Goal: Task Accomplishment & Management: Use online tool/utility

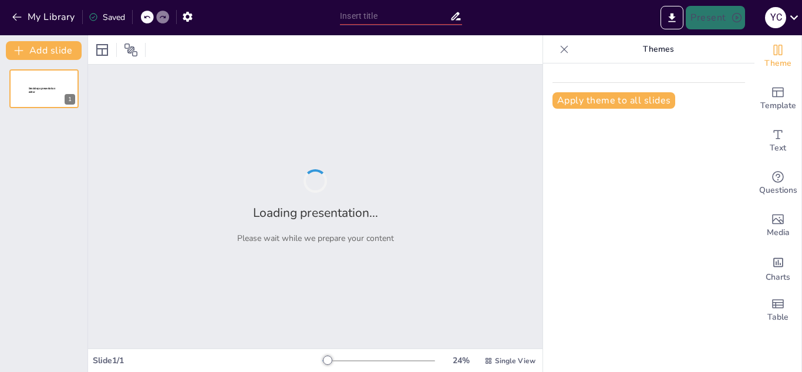
type input "Desarrollo de un Plan de Negocios para Línea Unicornio Plus: Enfoque en Product…"
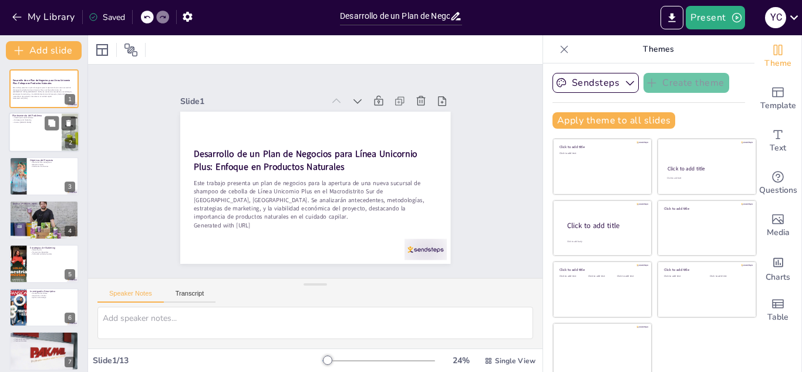
click at [33, 144] on div at bounding box center [44, 133] width 70 height 40
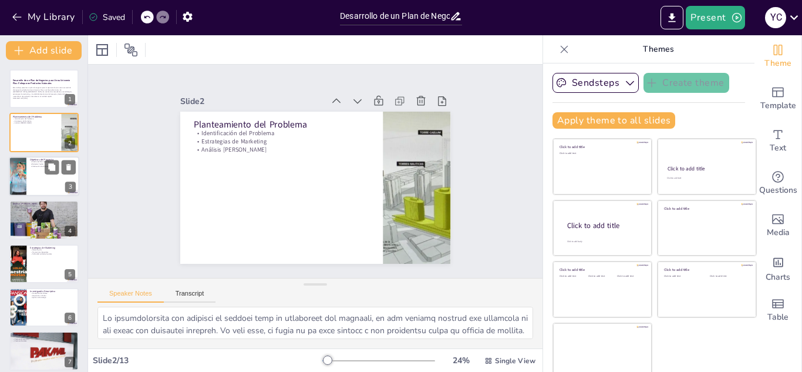
click at [29, 181] on div at bounding box center [44, 176] width 70 height 40
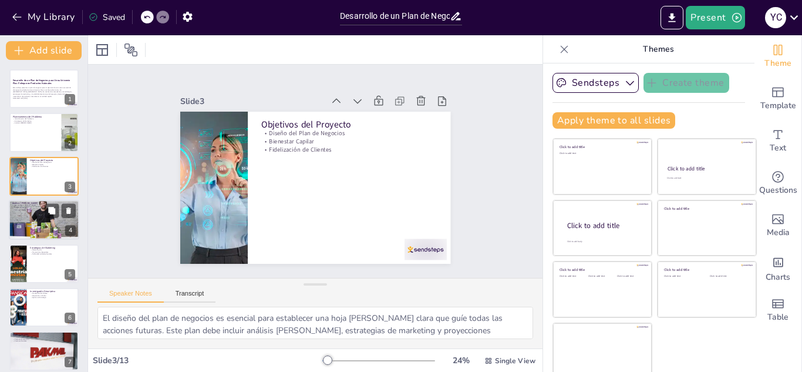
click at [36, 224] on div at bounding box center [44, 220] width 70 height 46
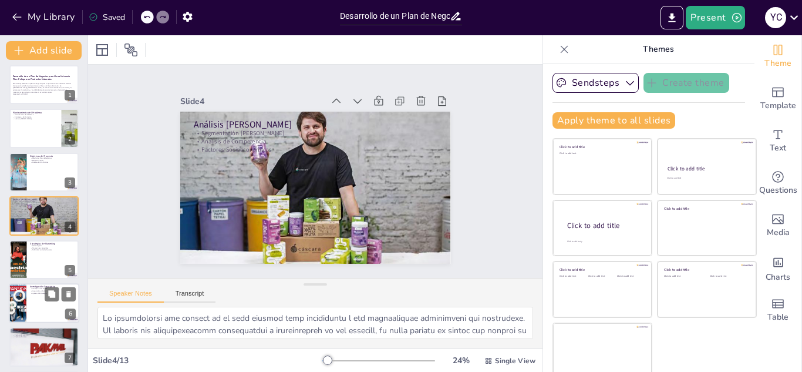
click at [36, 250] on p "Publicidad en Redes Sociales" at bounding box center [52, 249] width 45 height 2
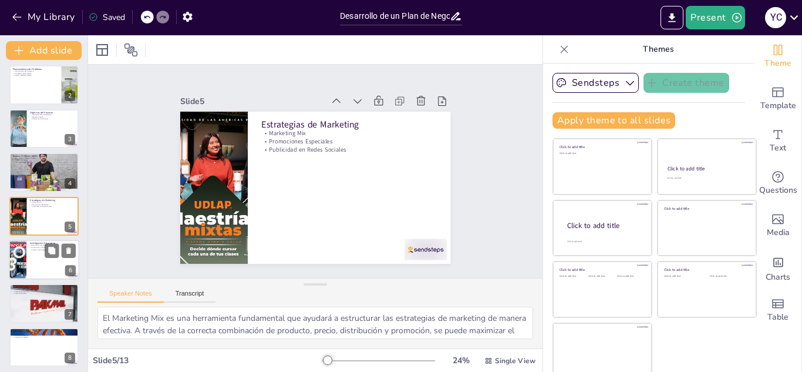
click at [35, 261] on div at bounding box center [44, 259] width 70 height 40
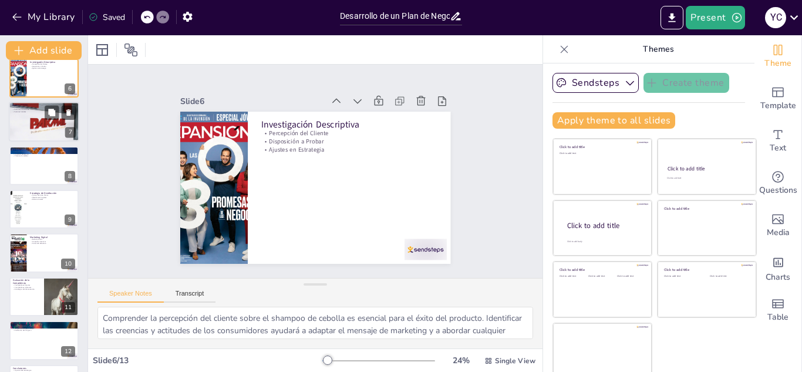
scroll to position [209, 0]
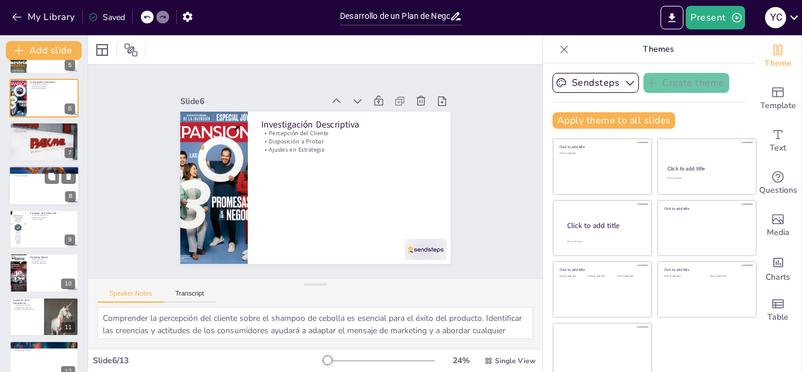
click at [26, 195] on div at bounding box center [44, 186] width 70 height 40
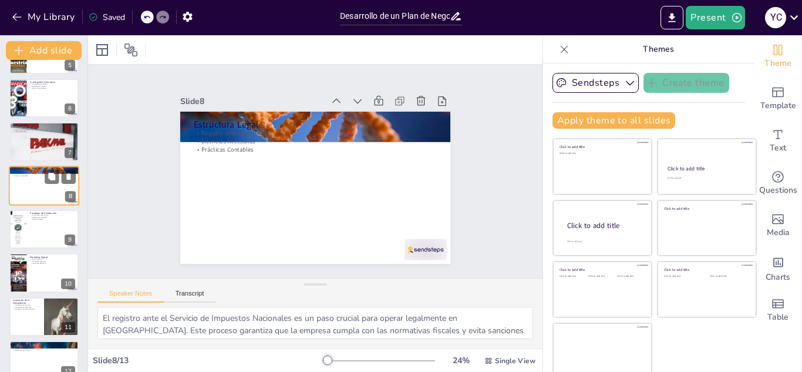
scroll to position [178, 0]
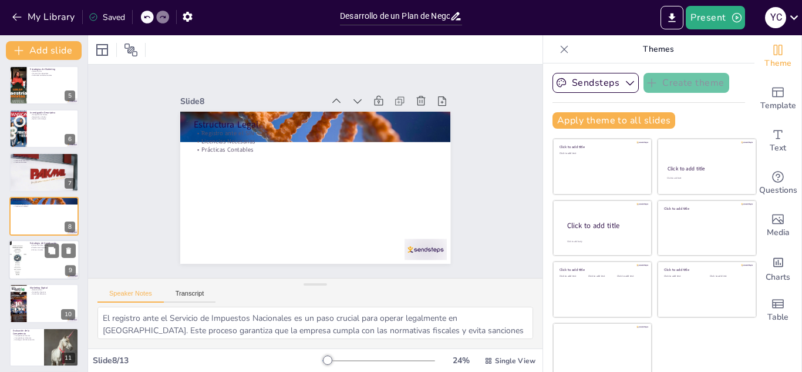
click at [30, 262] on div at bounding box center [44, 259] width 70 height 40
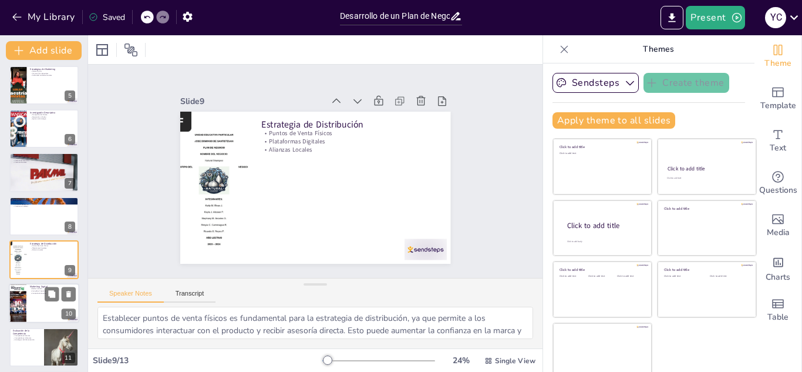
scroll to position [222, 0]
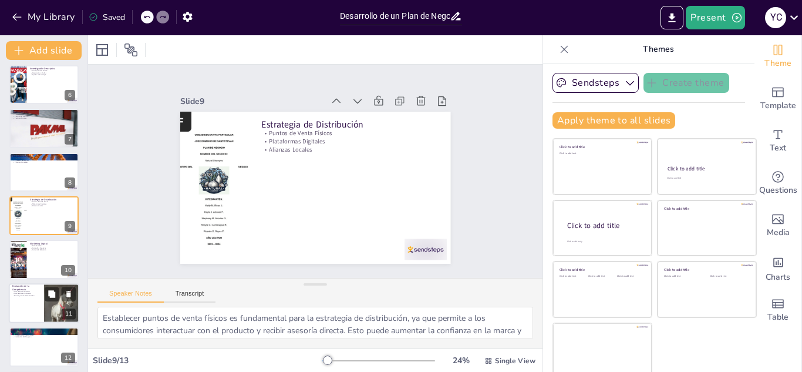
click at [29, 297] on div at bounding box center [44, 303] width 70 height 40
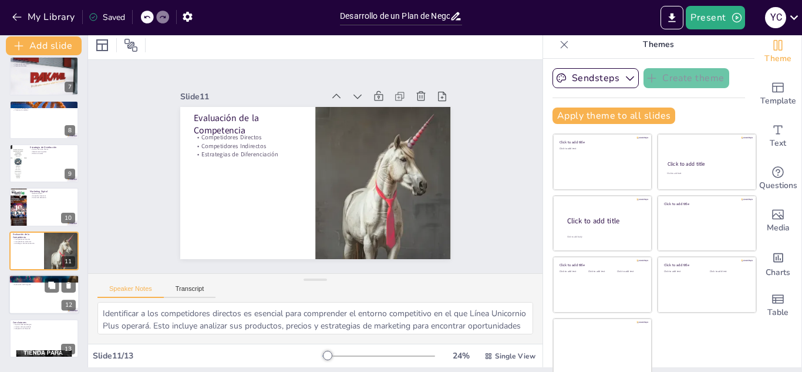
scroll to position [7, 0]
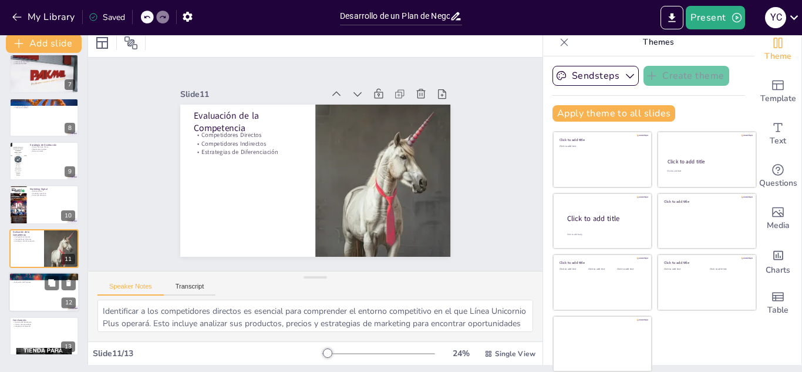
click at [29, 290] on div at bounding box center [44, 292] width 70 height 40
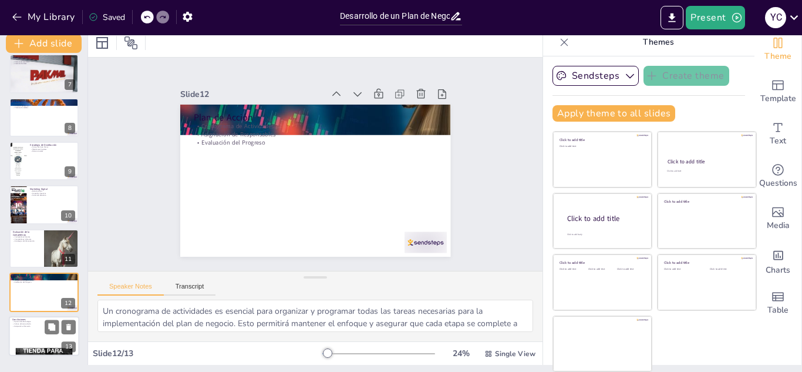
click at [29, 327] on div at bounding box center [44, 336] width 70 height 40
type textarea "Reconocer la apertura de una nueva sucursal como una oportunidad estratégica es…"
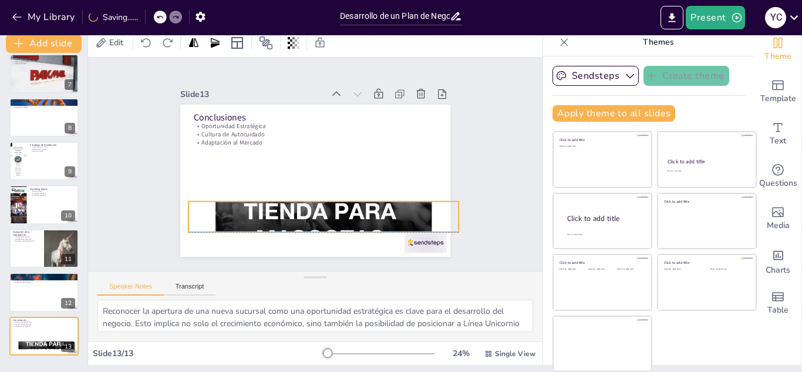
drag, startPoint x: 268, startPoint y: 234, endPoint x: 276, endPoint y: 212, distance: 23.8
click at [276, 212] on div at bounding box center [274, 131] width 302 height 294
click at [793, 21] on icon at bounding box center [794, 17] width 16 height 16
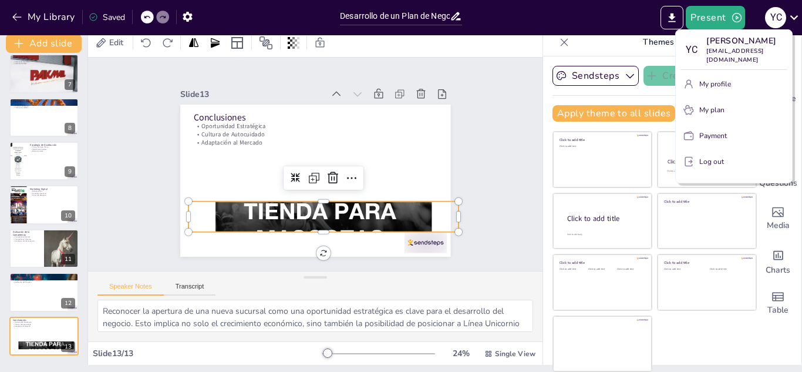
click at [712, 89] on p "My profile" at bounding box center [715, 84] width 32 height 11
